Goal: Task Accomplishment & Management: Use online tool/utility

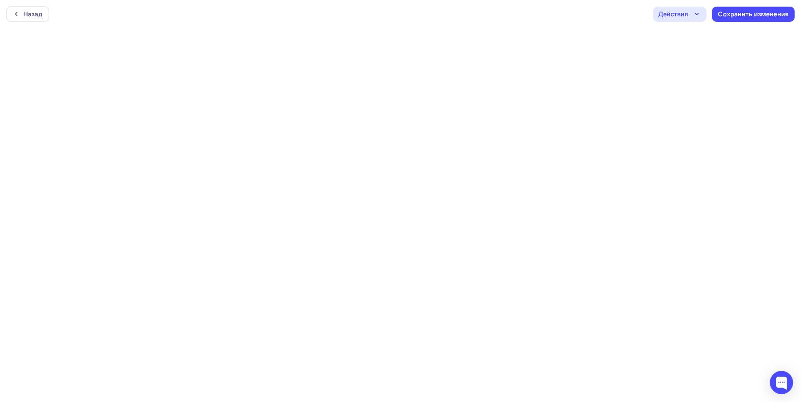
scroll to position [2, 0]
click at [633, 16] on div "Сохранить изменения" at bounding box center [754, 12] width 71 height 9
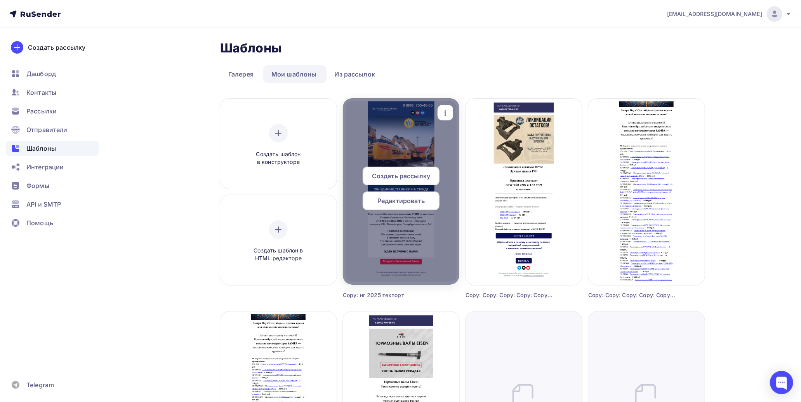
click at [446, 115] on icon "button" at bounding box center [446, 112] width 2 height 5
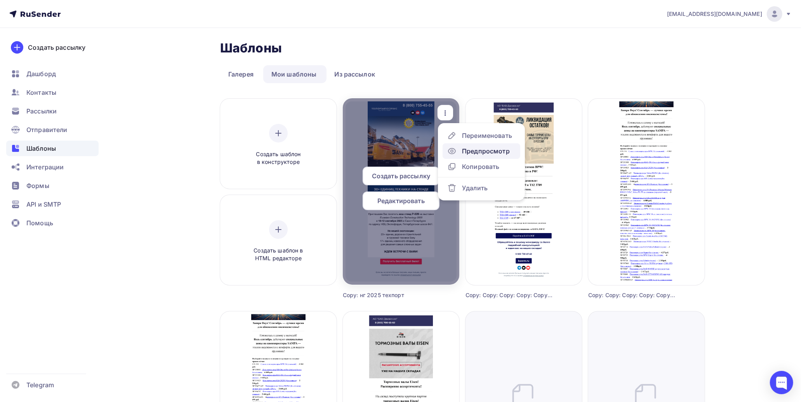
click at [458, 149] on div "Предпросмотр" at bounding box center [478, 150] width 63 height 9
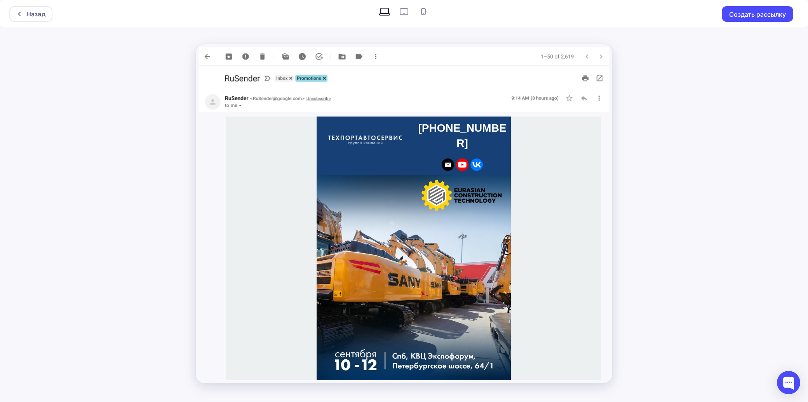
click at [633, 78] on div "Назад Создать рассылку" at bounding box center [404, 201] width 808 height 402
click at [43, 11] on div "Назад" at bounding box center [35, 13] width 19 height 9
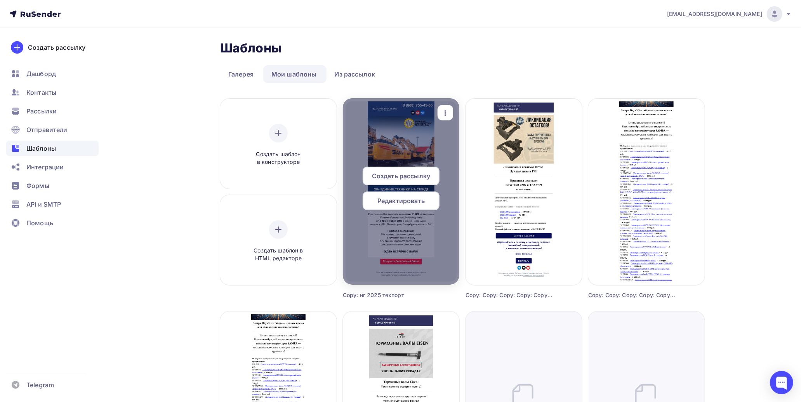
click at [413, 141] on div at bounding box center [401, 191] width 117 height 186
click at [442, 115] on icon "button" at bounding box center [445, 112] width 9 height 9
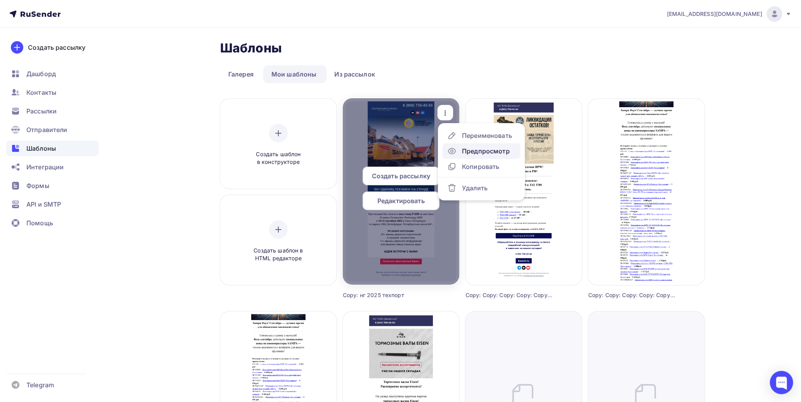
click at [460, 150] on div "Предпросмотр" at bounding box center [478, 150] width 63 height 9
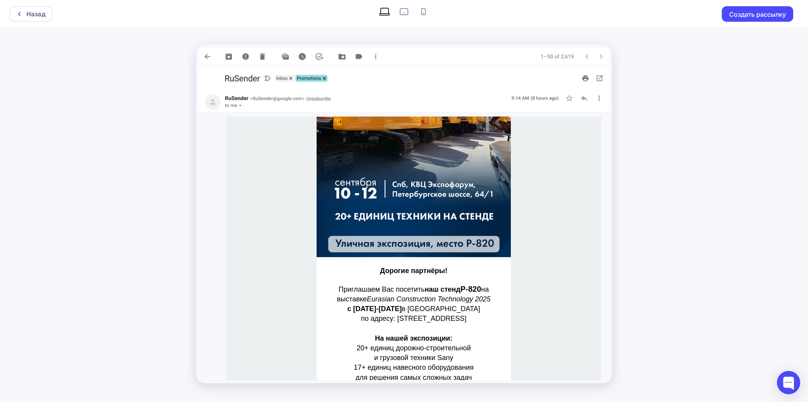
scroll to position [259, 0]
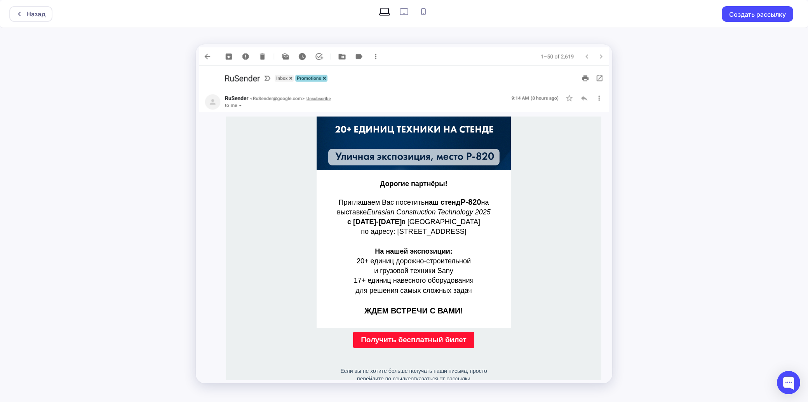
click at [633, 185] on div "Назад Создать рассылку" at bounding box center [404, 201] width 808 height 402
drag, startPoint x: 23, startPoint y: 13, endPoint x: 36, endPoint y: 17, distance: 13.7
click at [23, 13] on div at bounding box center [21, 14] width 10 height 6
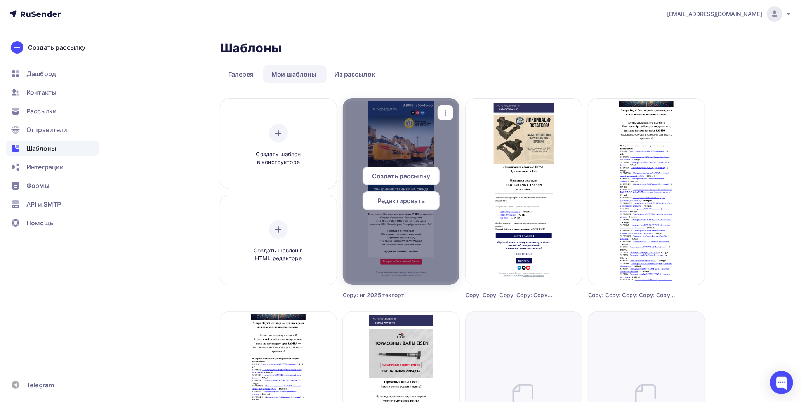
click at [413, 141] on div at bounding box center [401, 191] width 117 height 186
click at [444, 112] on icon "button" at bounding box center [445, 112] width 9 height 9
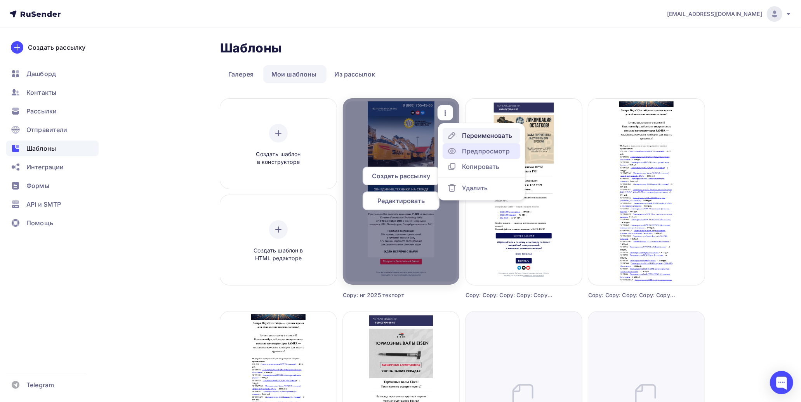
drag, startPoint x: 504, startPoint y: 149, endPoint x: 512, endPoint y: 149, distance: 7.8
click at [505, 149] on div "Предпросмотр" at bounding box center [486, 150] width 48 height 9
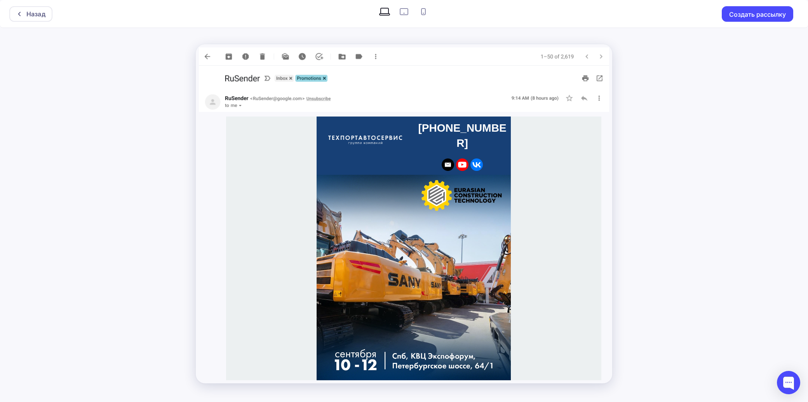
click at [336, 136] on img at bounding box center [365, 140] width 74 height 9
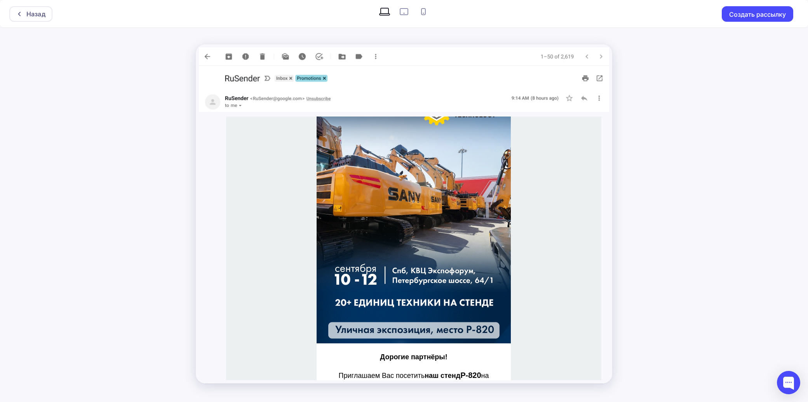
scroll to position [86, 0]
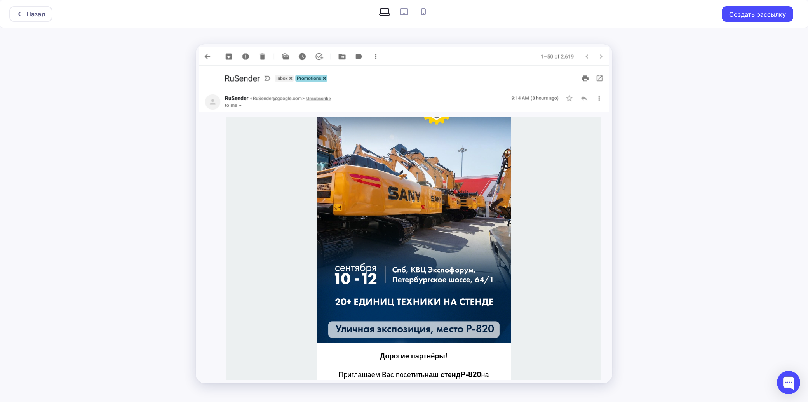
click at [403, 182] on img at bounding box center [414, 216] width 194 height 254
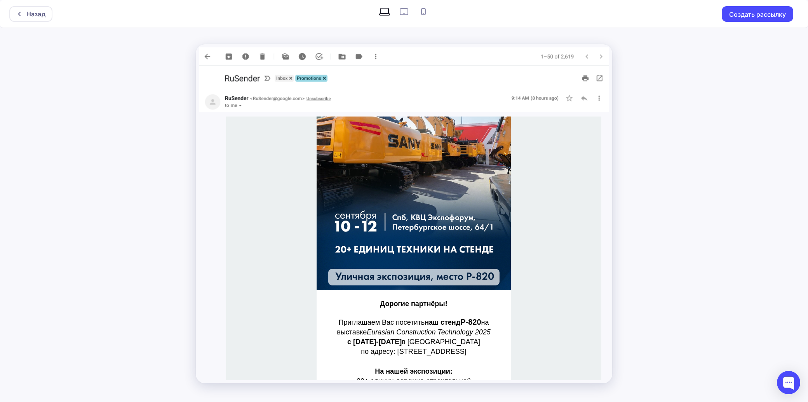
scroll to position [216, 0]
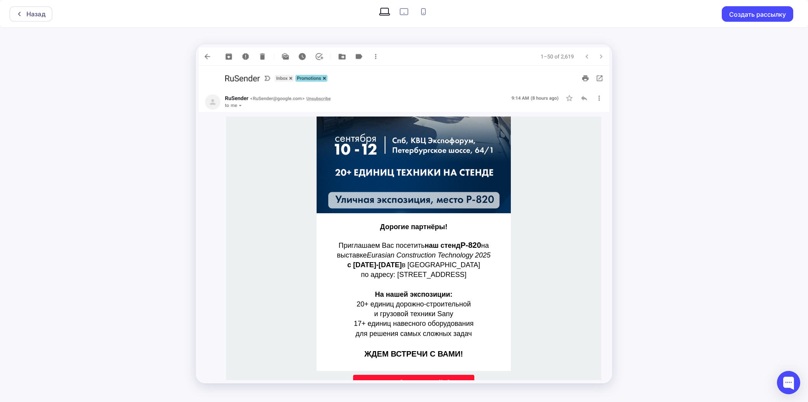
click at [384, 379] on span "Получить бесплатный билет" at bounding box center [414, 383] width 106 height 8
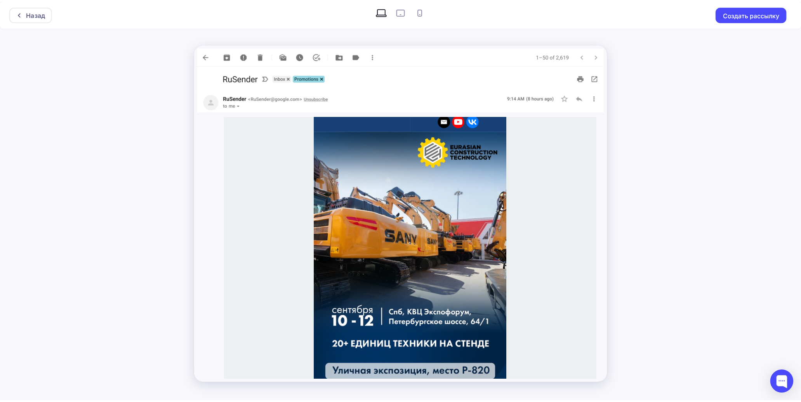
scroll to position [0, 0]
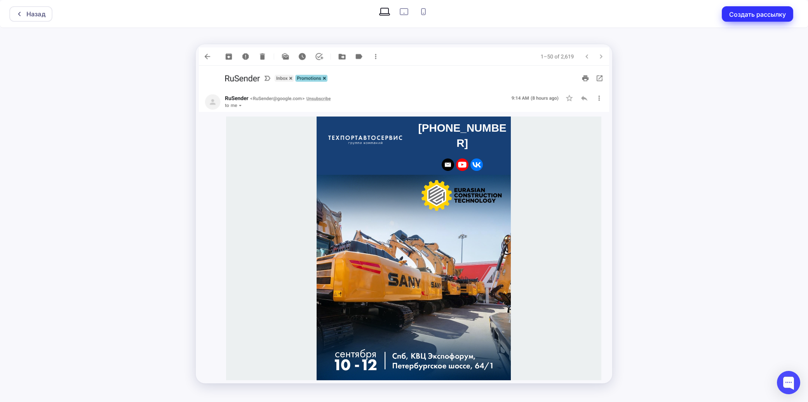
click at [633, 9] on button "Создать рассылку" at bounding box center [757, 14] width 71 height 16
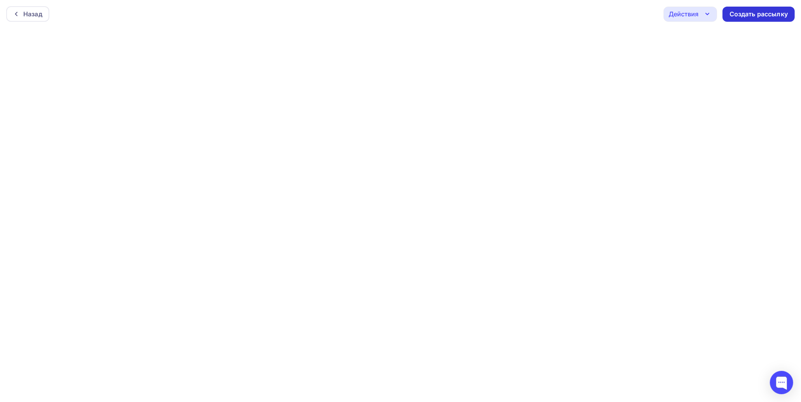
click at [633, 13] on div "Создать рассылку" at bounding box center [759, 14] width 58 height 9
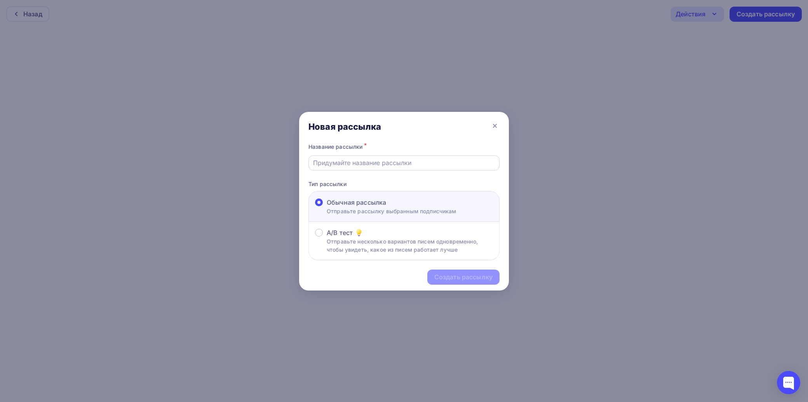
click at [384, 164] on input "text" at bounding box center [404, 162] width 182 height 9
type input "Приглашение ЕСТ"
click at [450, 273] on div "Создать рассылку" at bounding box center [463, 277] width 58 height 9
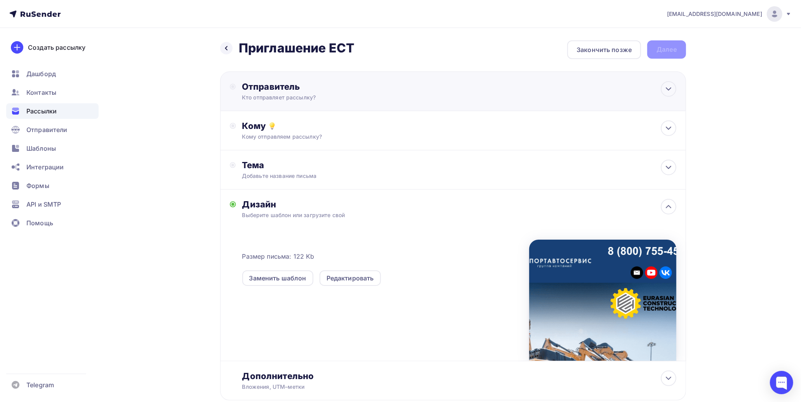
click at [288, 94] on div "Кто отправляет рассылку?" at bounding box center [317, 98] width 151 height 8
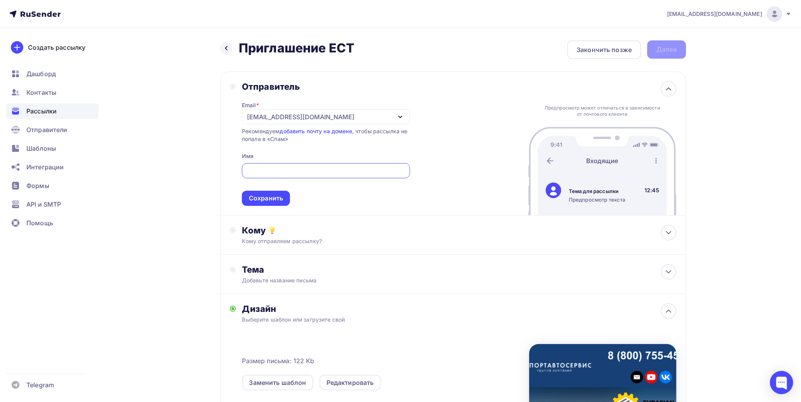
click at [336, 118] on div "[EMAIL_ADDRESS][DOMAIN_NAME]" at bounding box center [326, 116] width 168 height 15
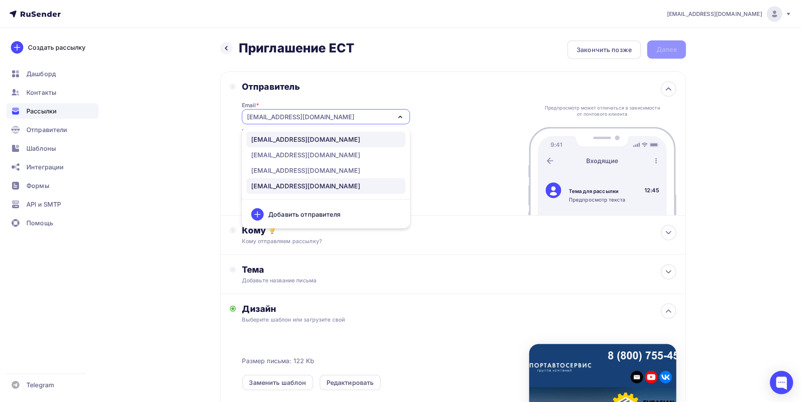
click at [312, 139] on div "[EMAIL_ADDRESS][DOMAIN_NAME]" at bounding box center [326, 139] width 150 height 9
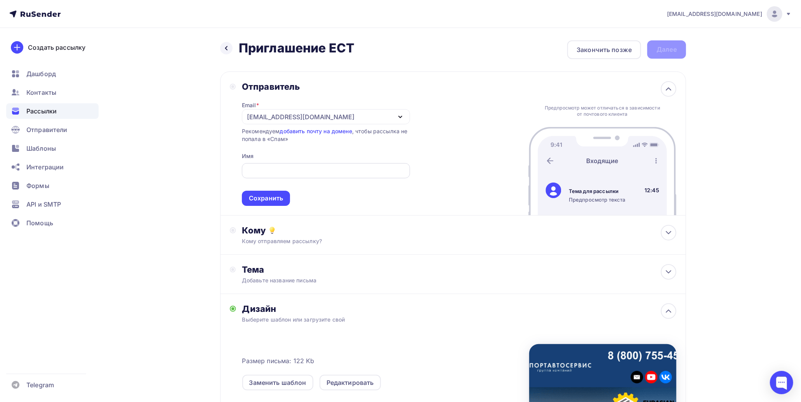
click at [333, 170] on input "text" at bounding box center [325, 170] width 159 height 9
type input "ТехПортАвтоСервис"
click at [270, 195] on div "Сохранить" at bounding box center [266, 198] width 34 height 9
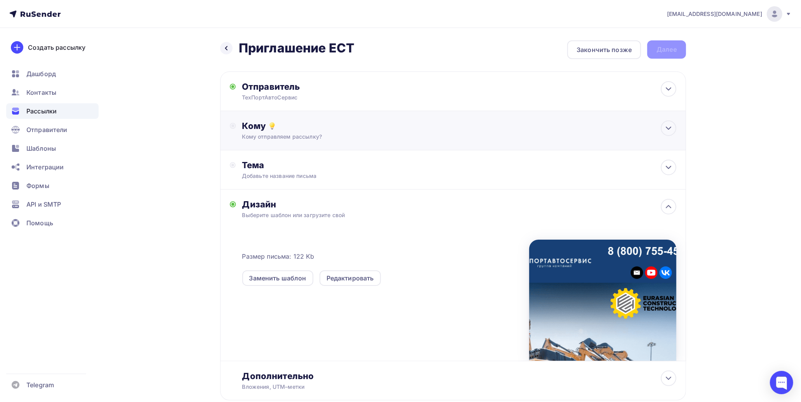
click at [305, 131] on div "Кому Кому отправляем рассылку? Списки получателей Выберите список Все списки id…" at bounding box center [459, 130] width 434 height 20
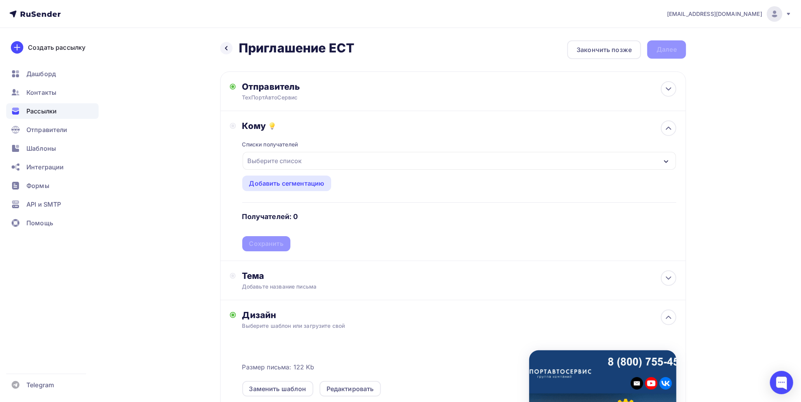
click at [343, 159] on div "Выберите список" at bounding box center [459, 161] width 433 height 18
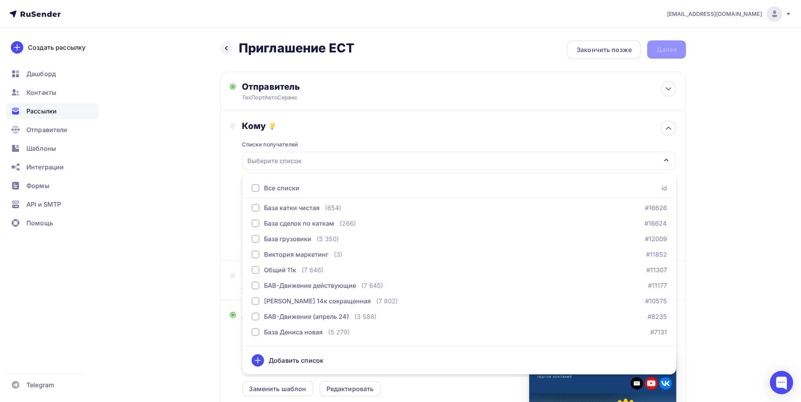
scroll to position [86, 0]
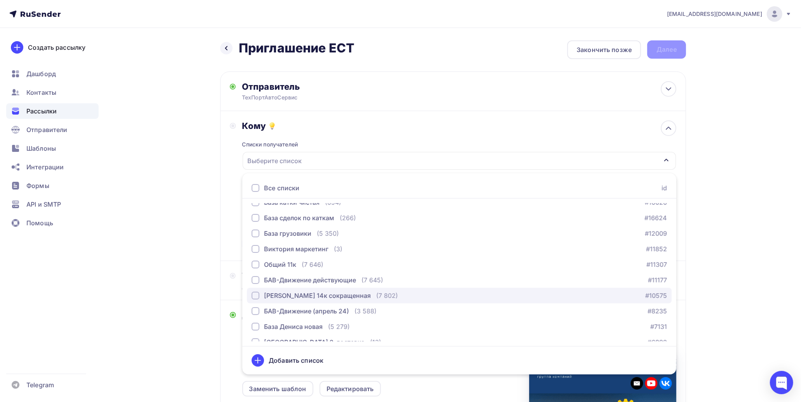
click at [254, 292] on div "button" at bounding box center [256, 296] width 8 height 8
click at [633, 212] on div "[EMAIL_ADDRESS][DOMAIN_NAME] Аккаунт Тарифы Выйти Создать рассылку [GEOGRAPHIC_…" at bounding box center [400, 280] width 801 height 561
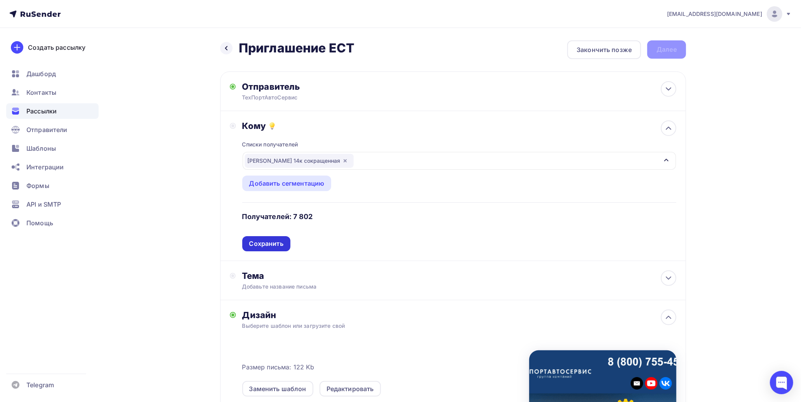
click at [260, 246] on div "Сохранить" at bounding box center [266, 243] width 34 height 9
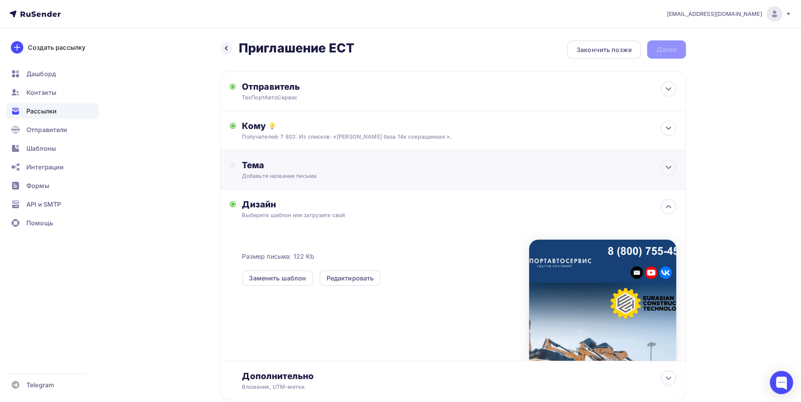
click at [281, 165] on div "Тема" at bounding box center [318, 165] width 153 height 11
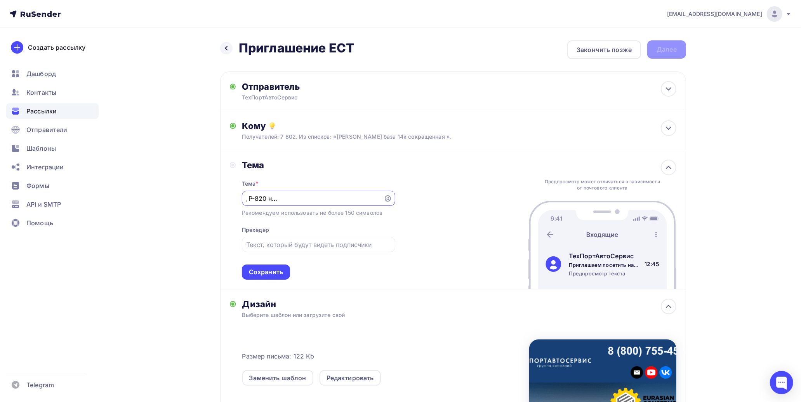
scroll to position [0, 102]
type input "Приглашаем посетить наш стенд Р-820 на Eurasian Construction Technology!"
click at [301, 246] on input "text" at bounding box center [318, 244] width 144 height 9
click at [271, 272] on div "Сохранить" at bounding box center [266, 272] width 34 height 9
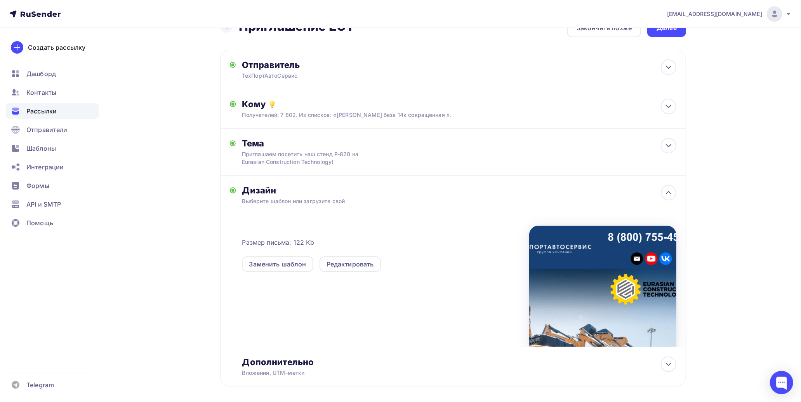
scroll to position [56, 0]
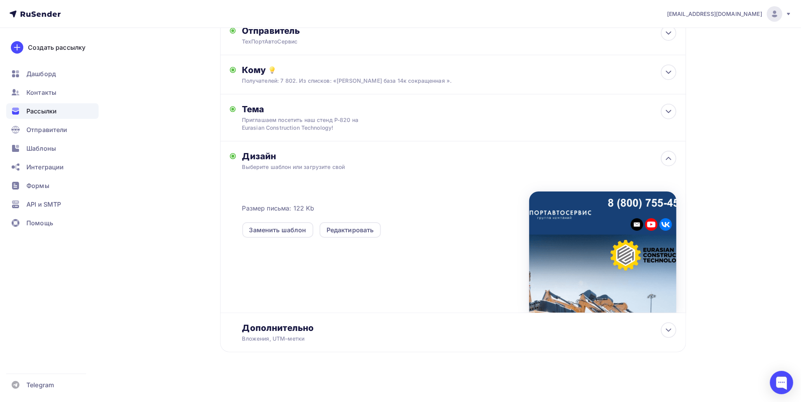
click at [585, 240] on div at bounding box center [602, 251] width 147 height 121
click at [343, 226] on div "Редактировать" at bounding box center [350, 229] width 47 height 9
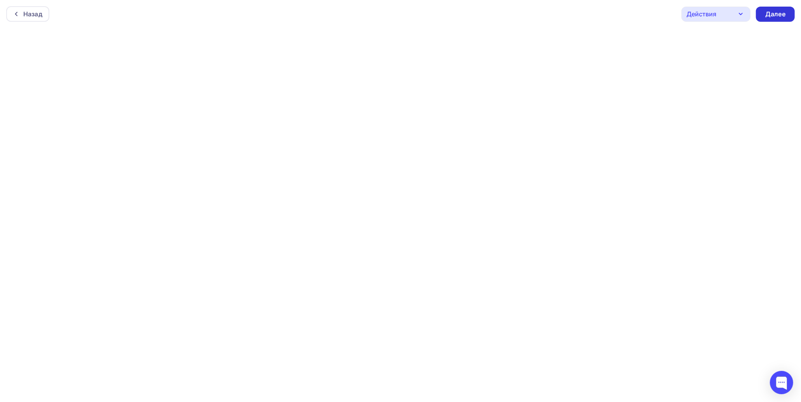
click at [633, 16] on div "Далее" at bounding box center [776, 14] width 20 height 9
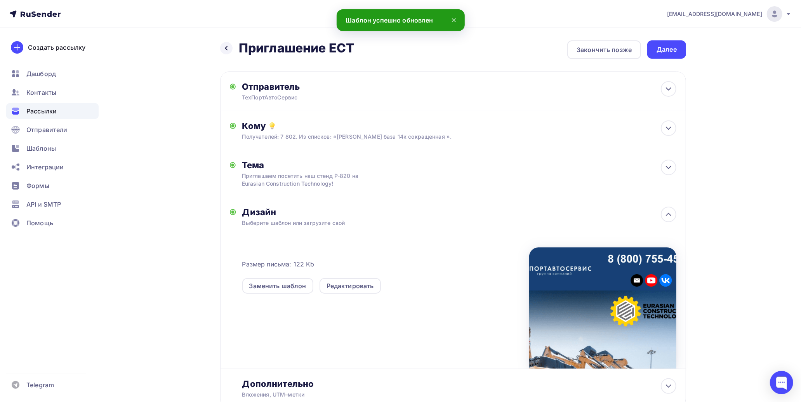
click at [633, 52] on div "Далее" at bounding box center [667, 49] width 20 height 9
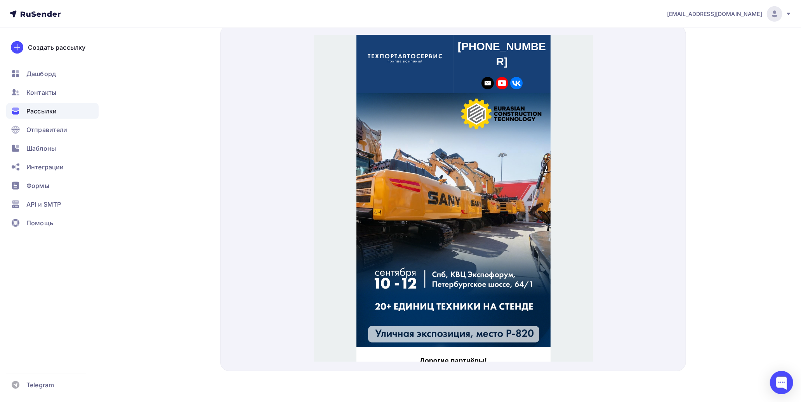
drag, startPoint x: 588, startPoint y: 54, endPoint x: 933, endPoint y: 77, distance: 345.7
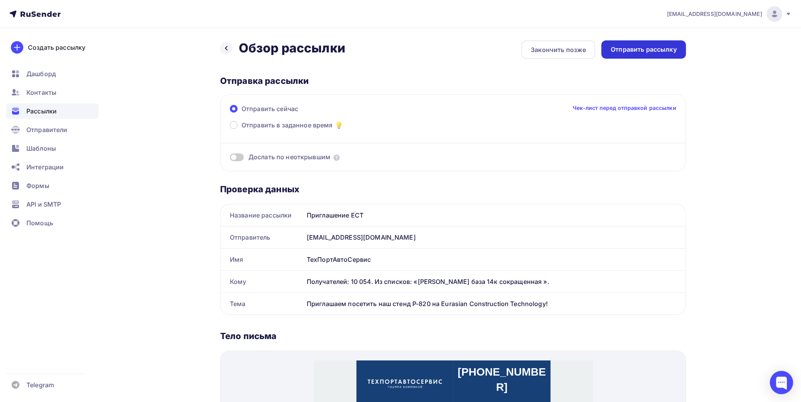
click at [633, 52] on div "Отправить рассылку" at bounding box center [644, 49] width 66 height 9
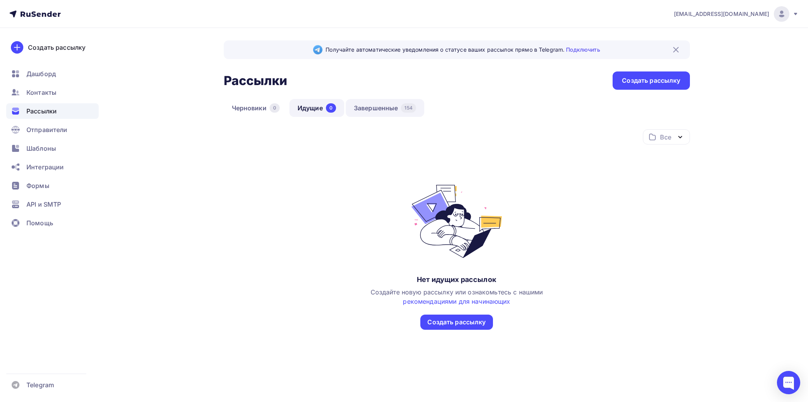
click at [357, 107] on link "Завершенные 154" at bounding box center [385, 108] width 78 height 18
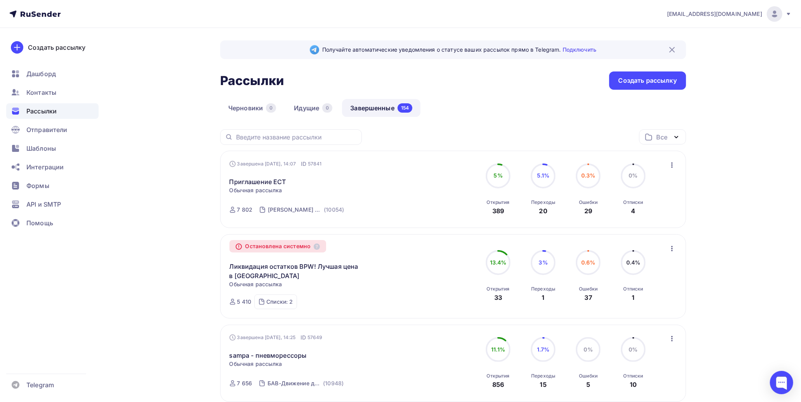
click at [633, 164] on icon "button" at bounding box center [672, 164] width 9 height 9
click at [633, 199] on div "Обзор рассылки" at bounding box center [637, 200] width 80 height 9
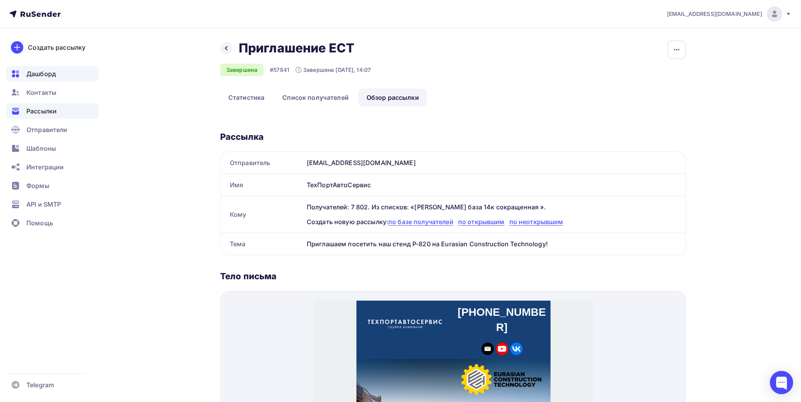
click at [57, 76] on div "Дашборд" at bounding box center [52, 74] width 92 height 16
